Goal: Communication & Community: Answer question/provide support

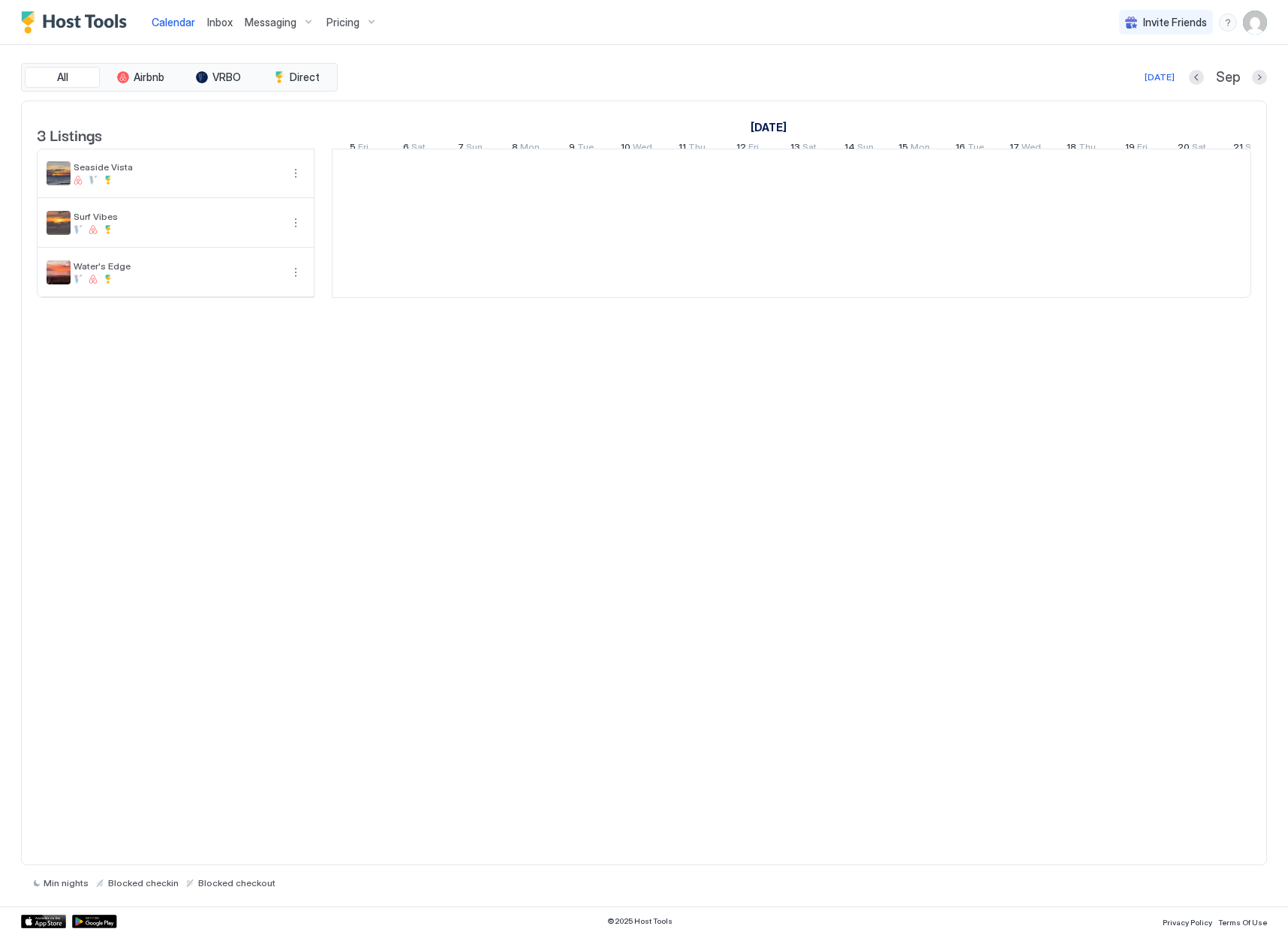
scroll to position [0, 834]
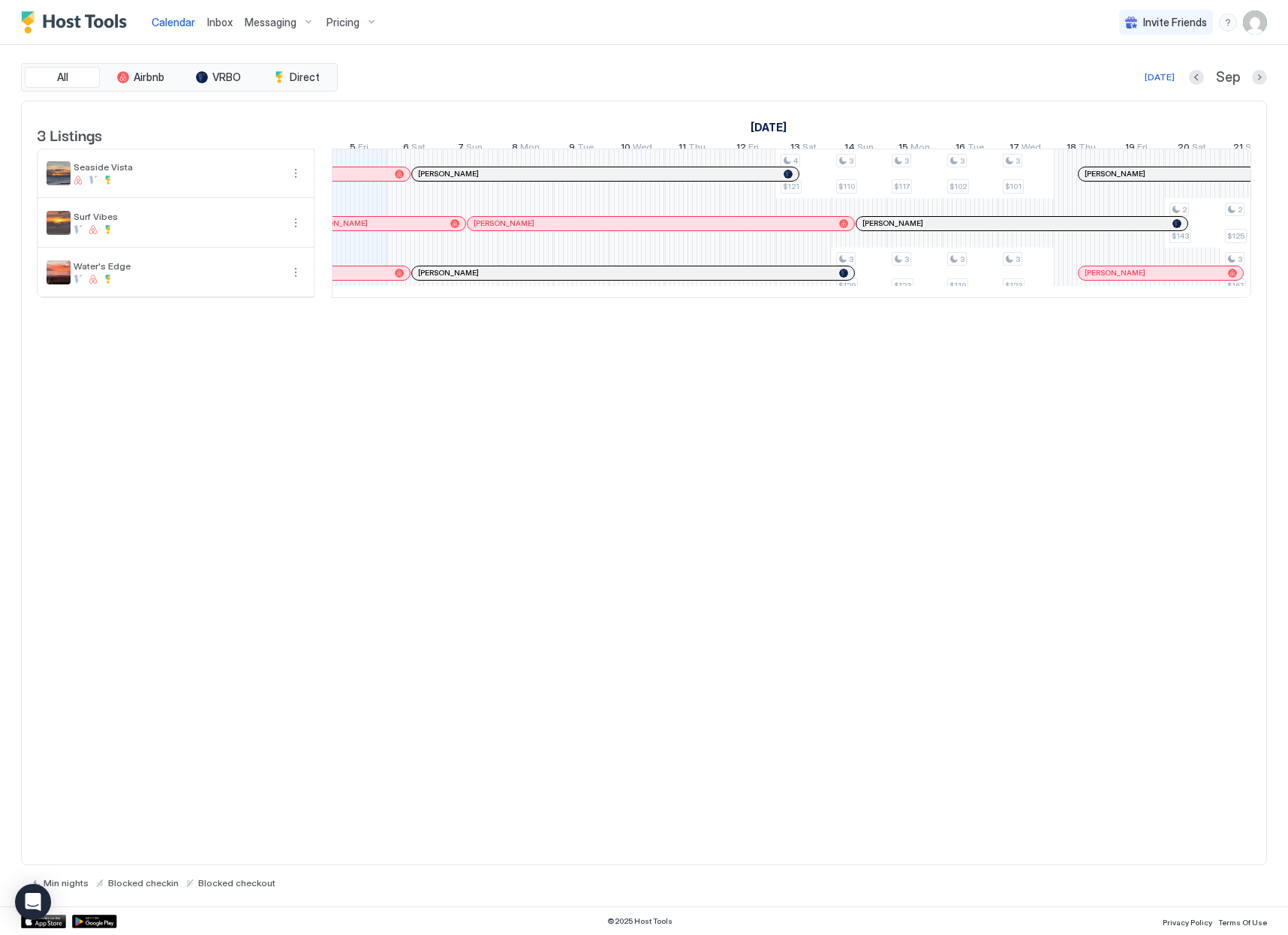
click at [222, 21] on span "Inbox" at bounding box center [220, 23] width 25 height 13
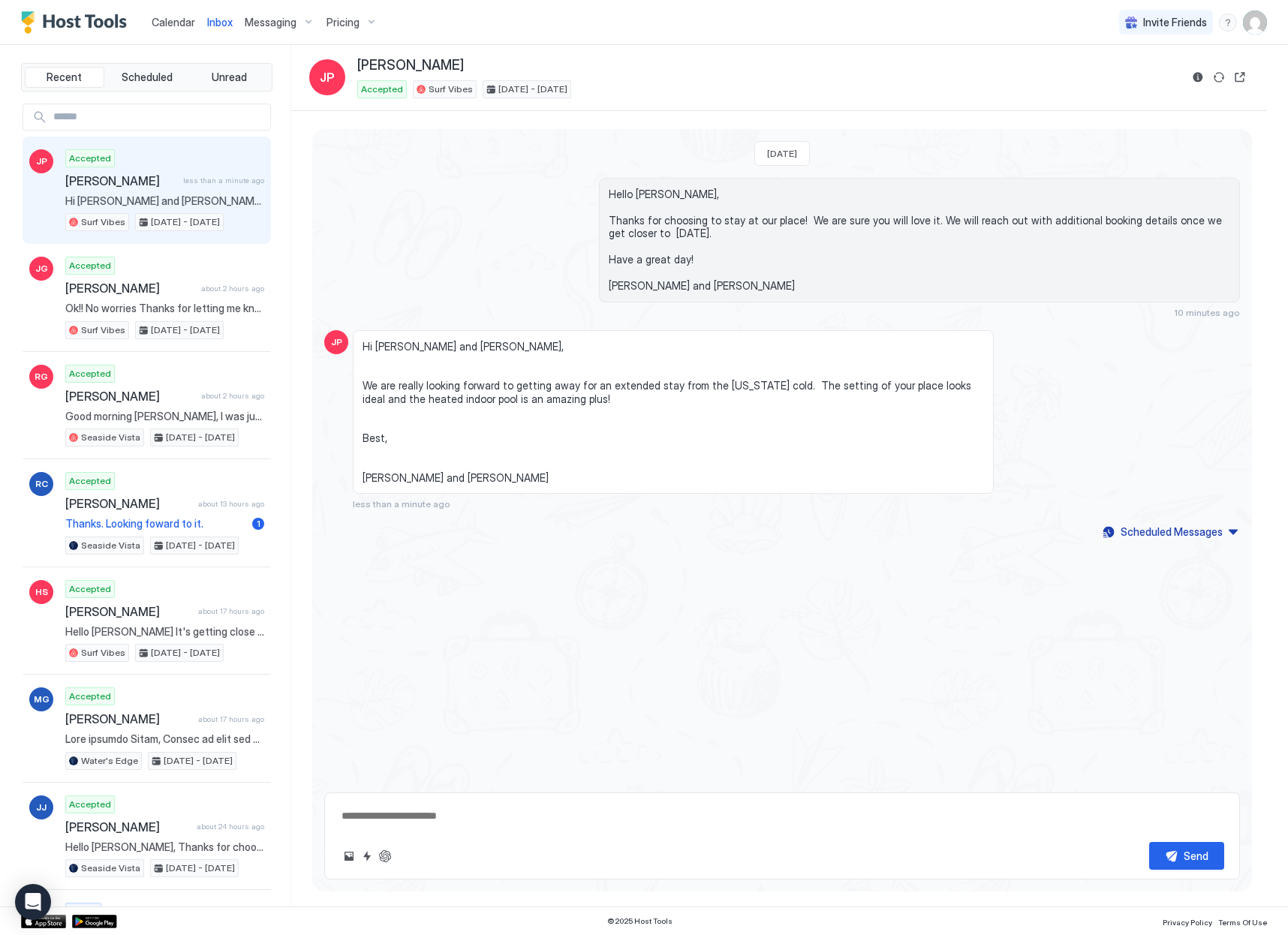
click at [144, 183] on span "[PERSON_NAME]" at bounding box center [122, 181] width 112 height 15
click at [151, 183] on span "[PERSON_NAME]" at bounding box center [140, 181] width 149 height 15
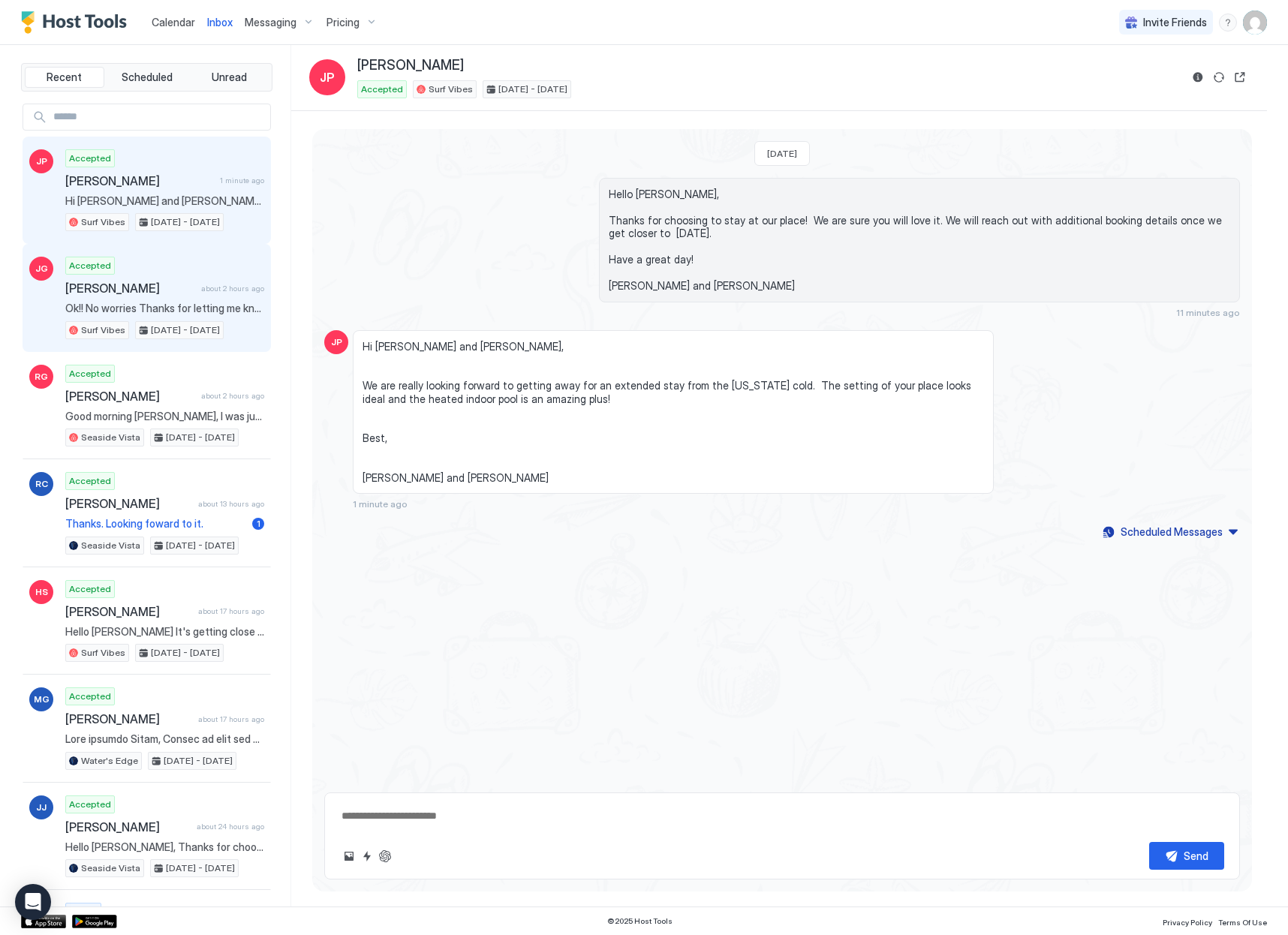
click at [159, 277] on div "Accepted [PERSON_NAME] about 2 hours ago Ok!! No worries Thanks for letting me …" at bounding box center [165, 298] width 199 height 83
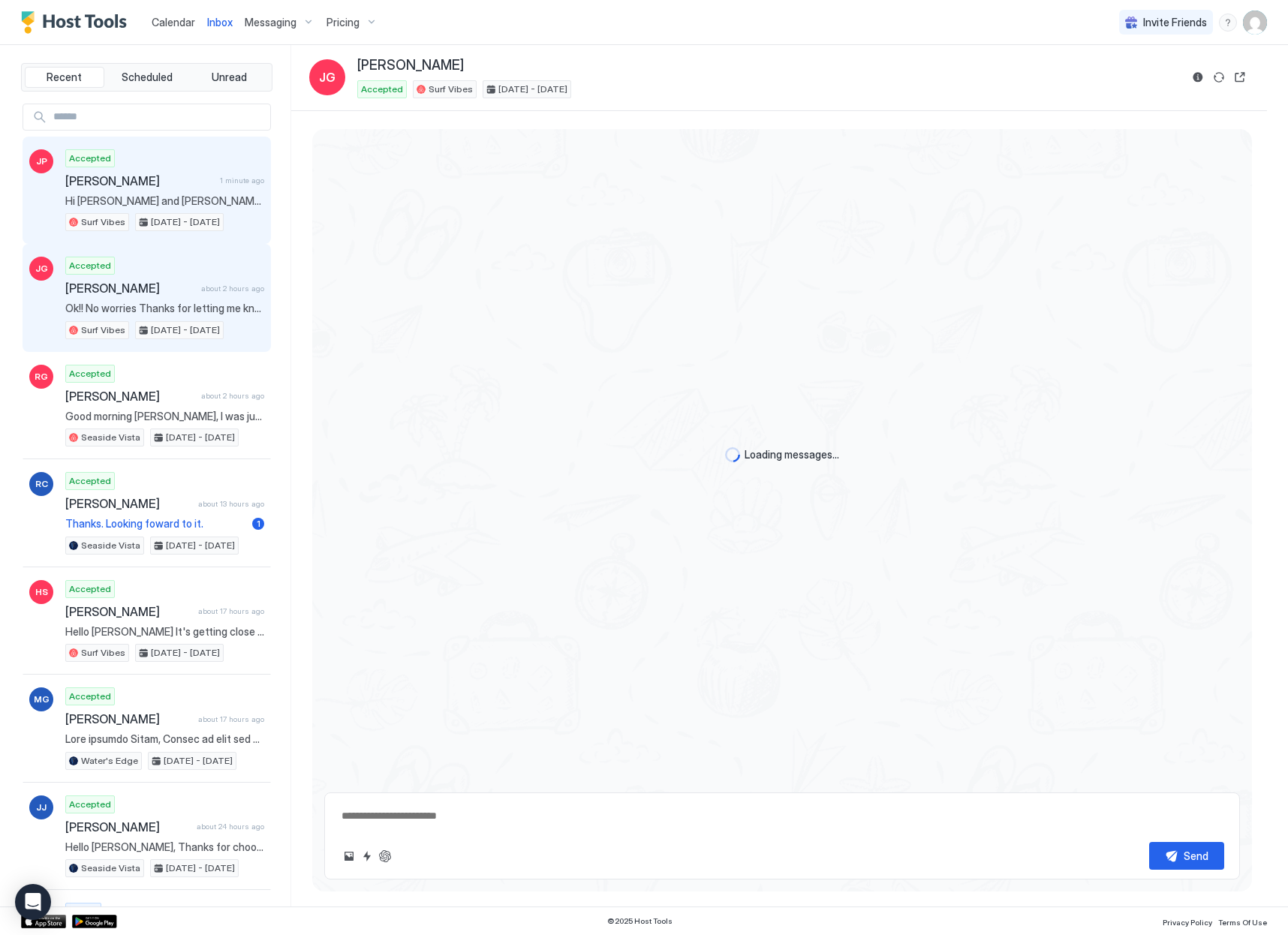
click at [142, 175] on span "[PERSON_NAME]" at bounding box center [140, 181] width 149 height 15
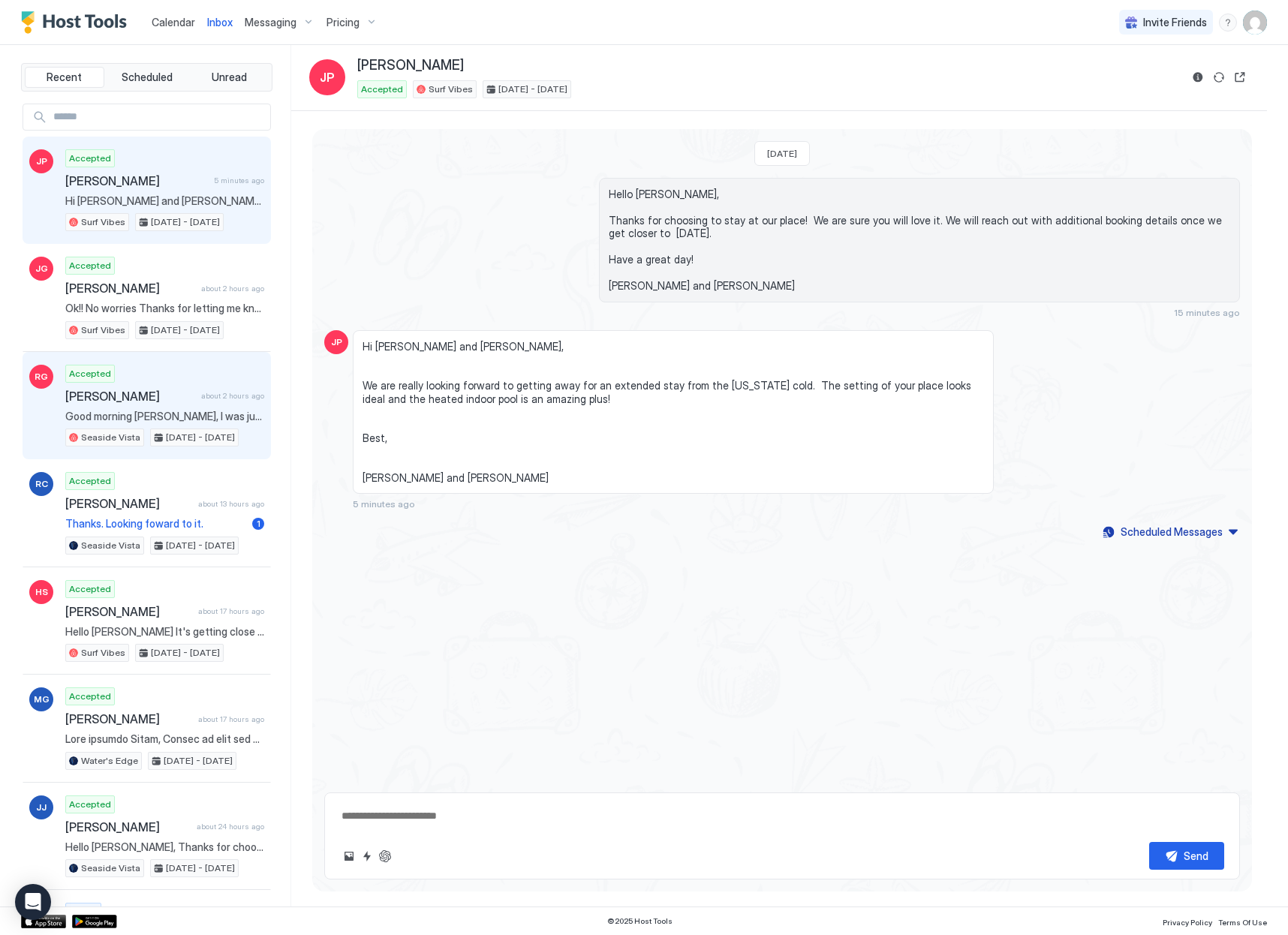
type textarea "*"
